Goal: Information Seeking & Learning: Learn about a topic

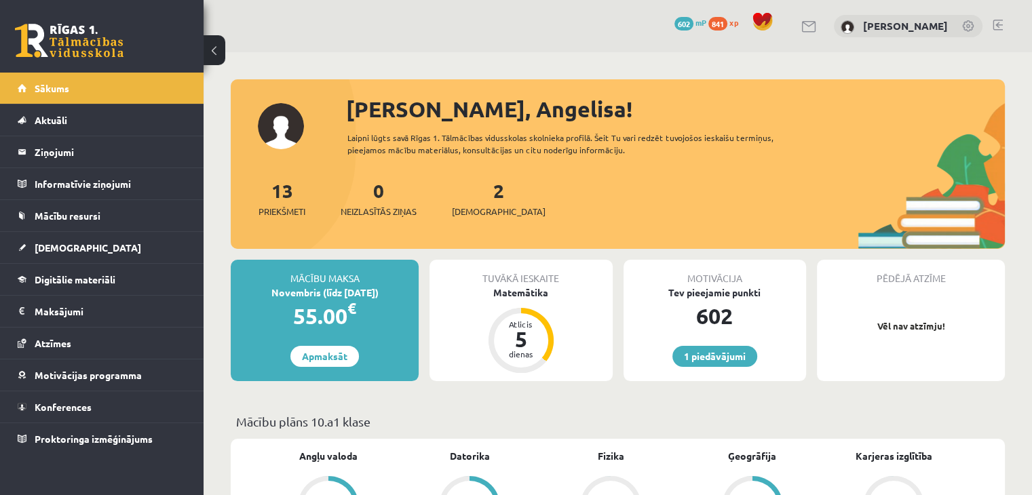
click at [70, 26] on link at bounding box center [69, 41] width 109 height 34
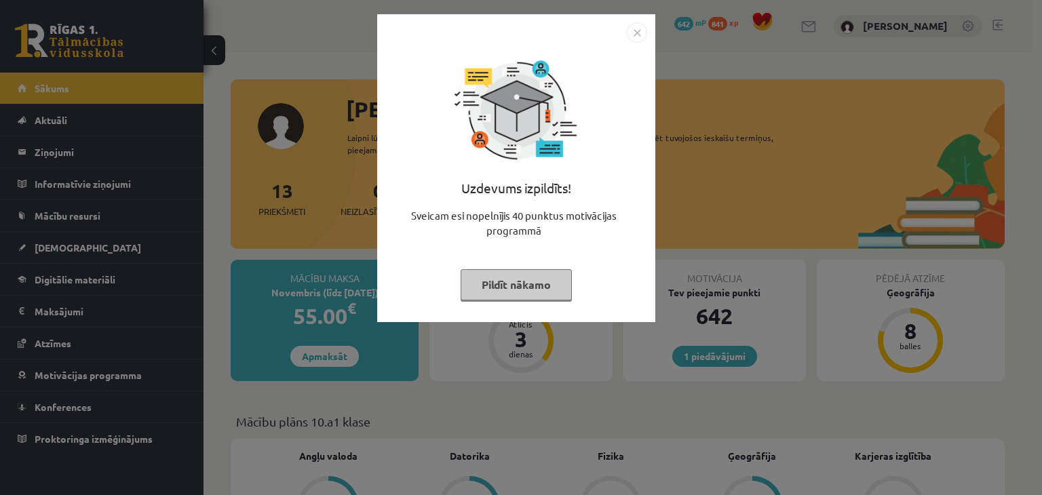
click at [632, 31] on img "Close" at bounding box center [637, 32] width 20 height 20
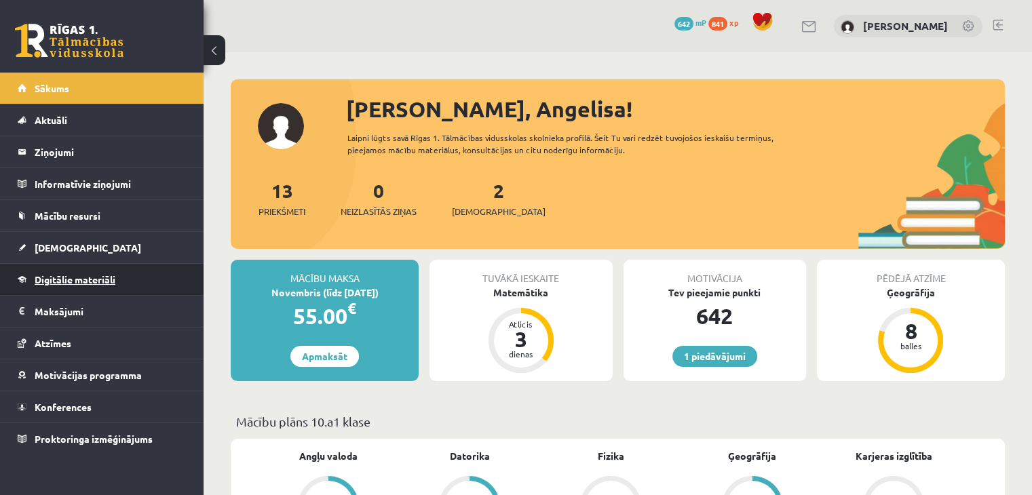
click at [76, 266] on link "Digitālie materiāli" at bounding box center [102, 279] width 169 height 31
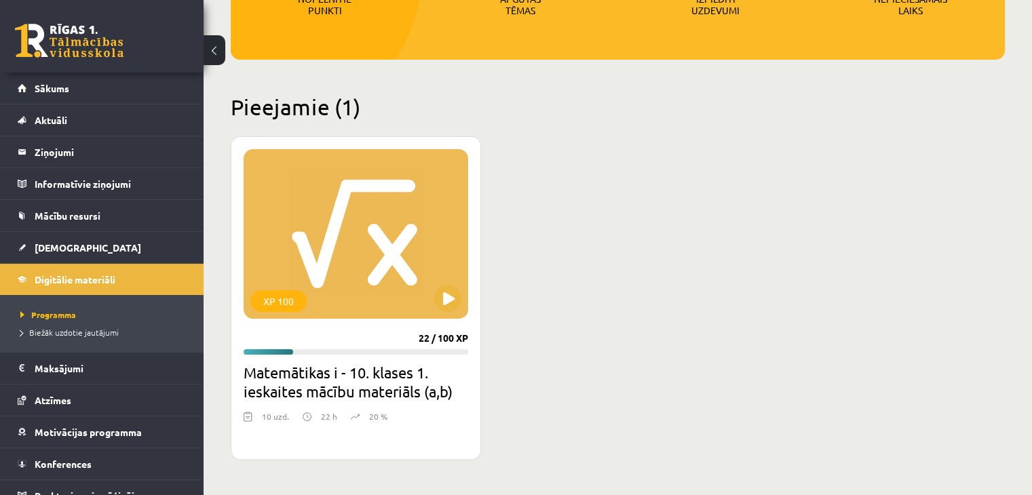
scroll to position [271, 0]
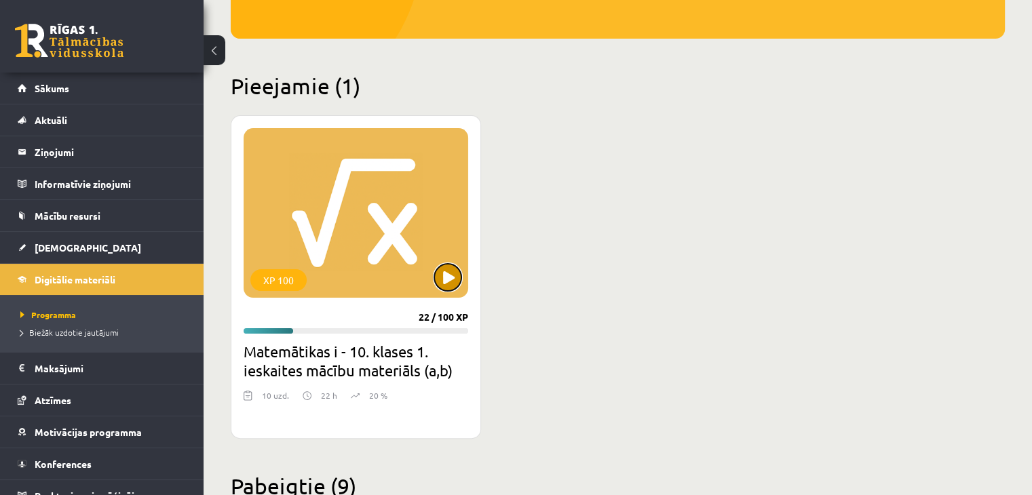
click at [440, 269] on button at bounding box center [447, 277] width 27 height 27
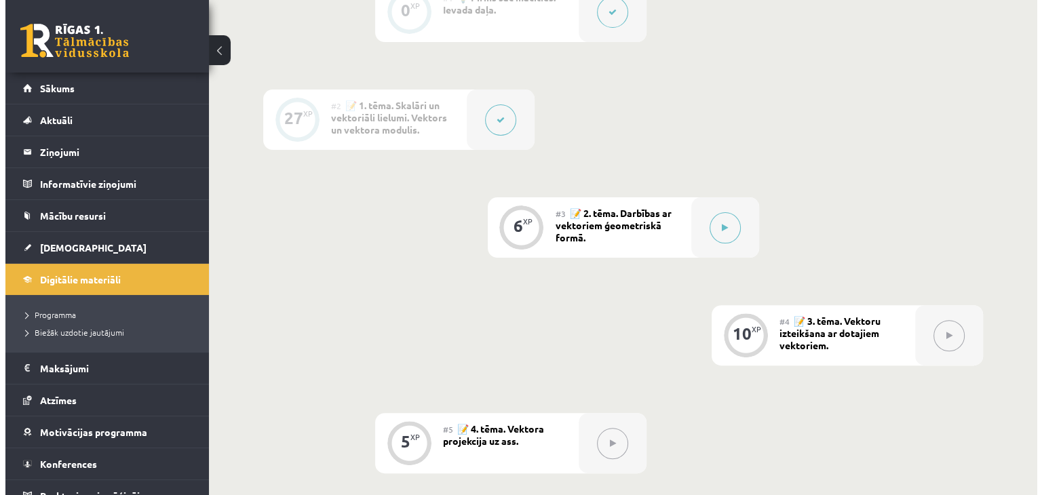
scroll to position [475, 0]
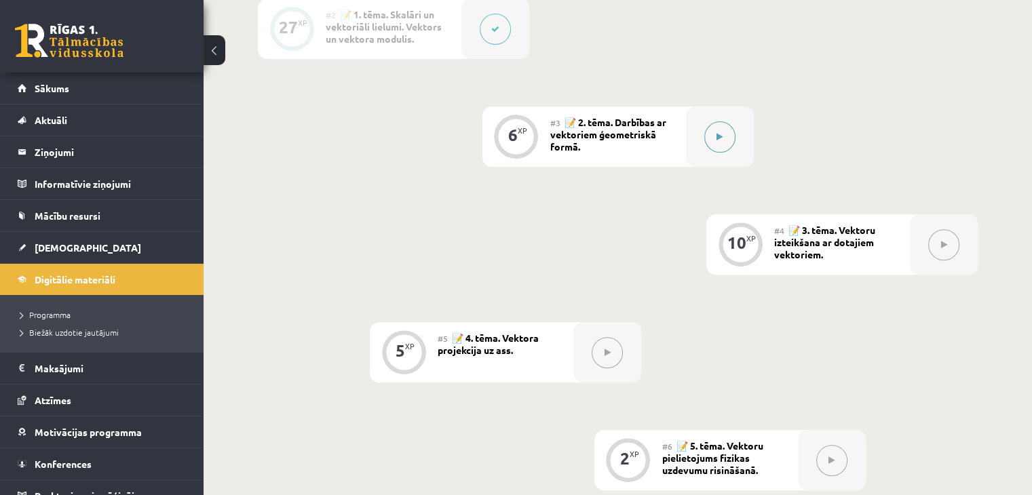
click at [714, 150] on button at bounding box center [719, 136] width 31 height 31
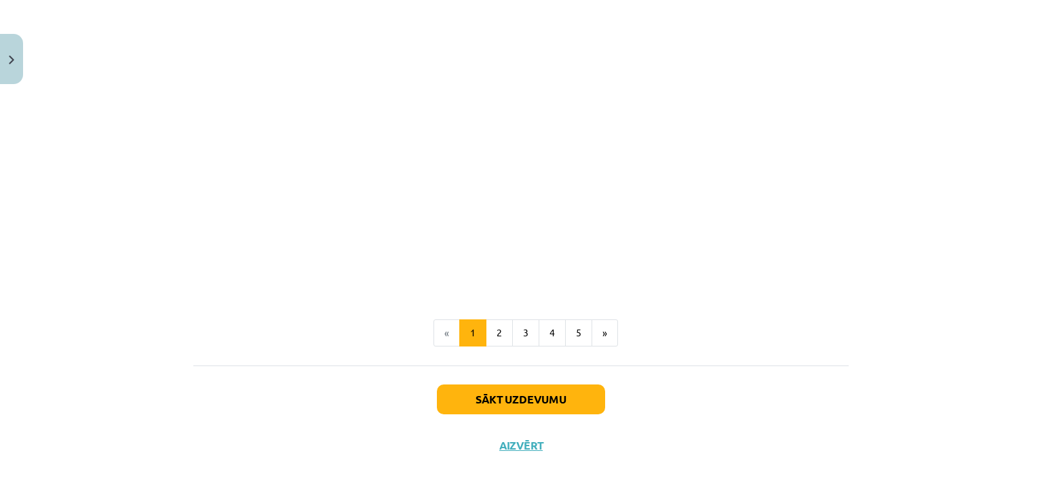
scroll to position [2082, 0]
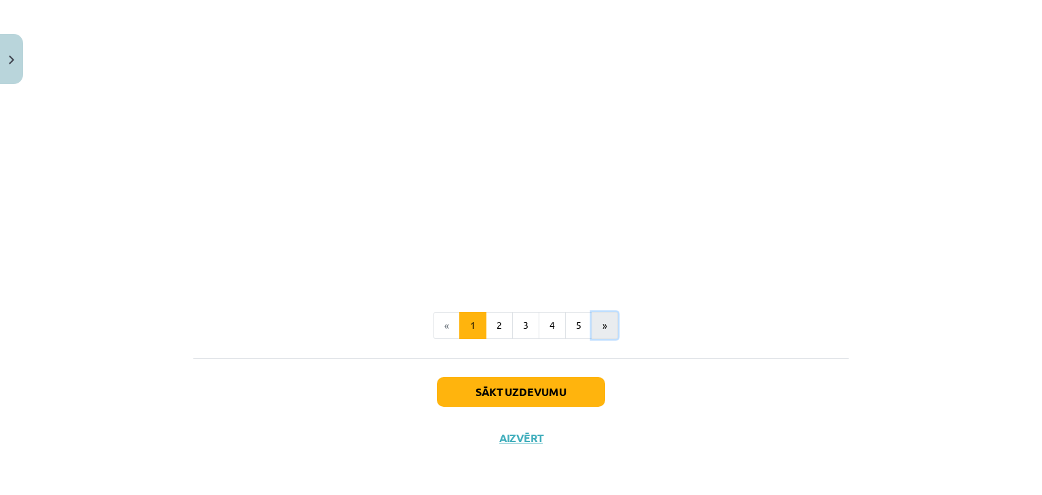
click at [604, 329] on button "»" at bounding box center [604, 325] width 26 height 27
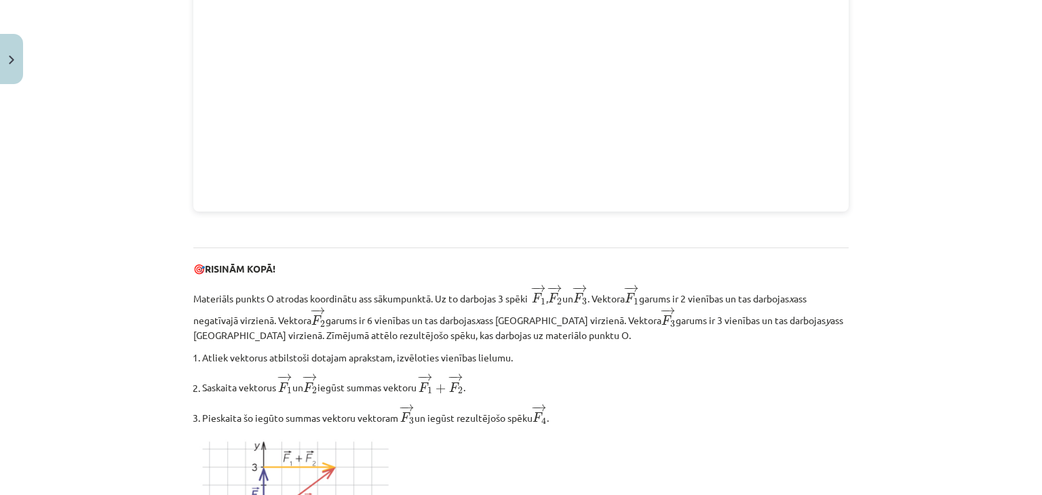
scroll to position [1599, 0]
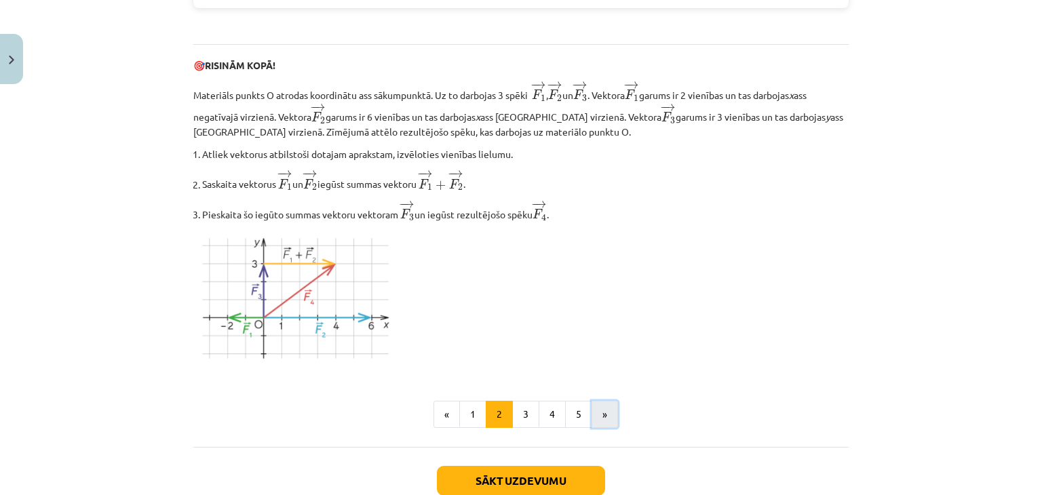
click at [592, 418] on button "»" at bounding box center [604, 414] width 26 height 27
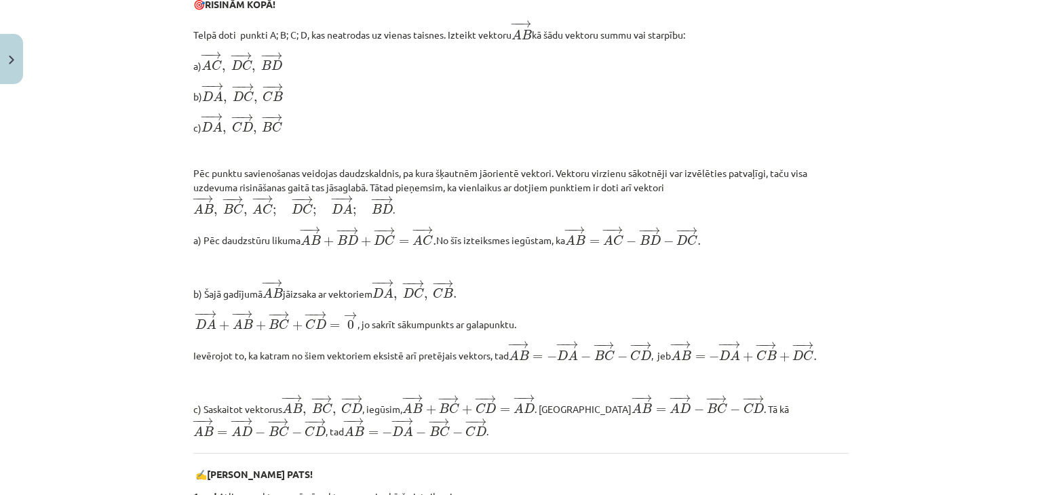
scroll to position [649, 0]
